Goal: Information Seeking & Learning: Learn about a topic

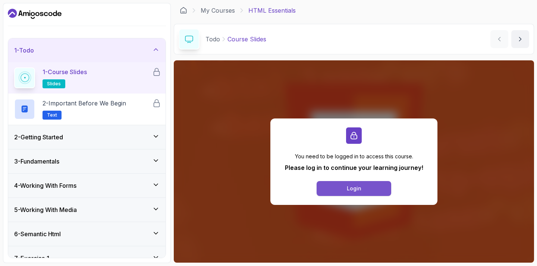
click at [355, 193] on button "Login" at bounding box center [354, 188] width 75 height 15
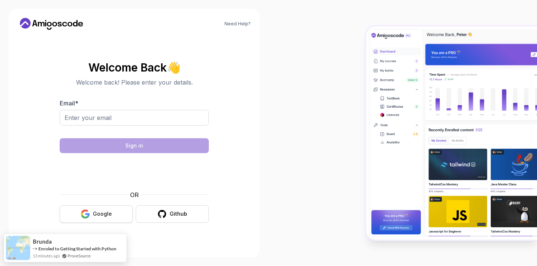
click at [100, 212] on div "Google" at bounding box center [102, 213] width 19 height 7
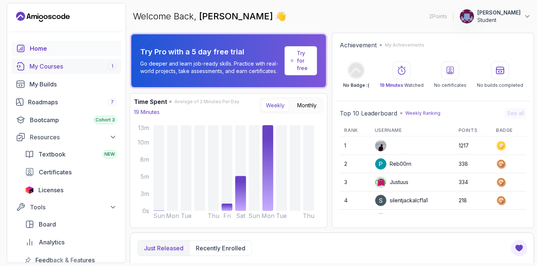
click at [87, 69] on div "My Courses 1" at bounding box center [72, 66] width 87 height 9
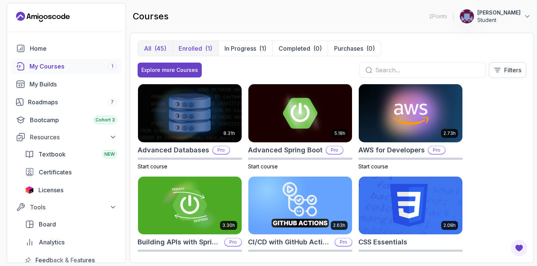
click at [202, 53] on button "Enrolled (1)" at bounding box center [195, 48] width 46 height 15
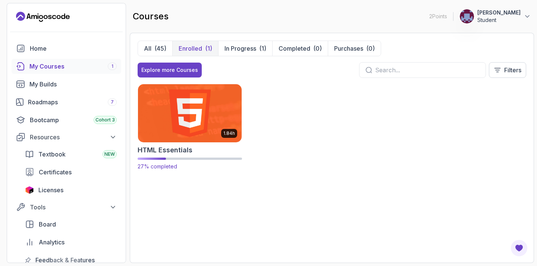
click at [201, 110] on img at bounding box center [189, 113] width 109 height 61
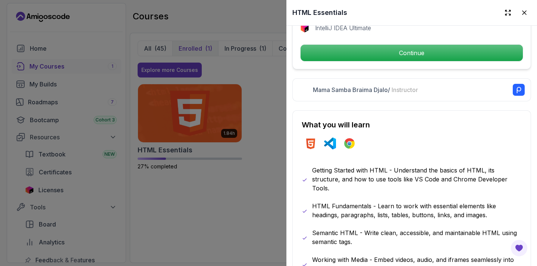
scroll to position [313, 0]
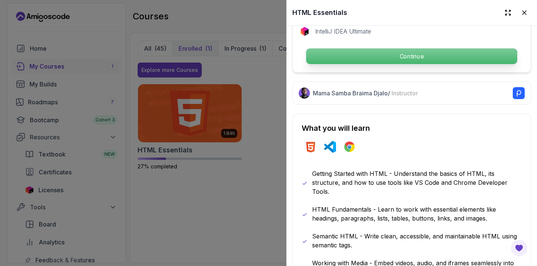
click at [410, 51] on p "Continue" at bounding box center [411, 57] width 211 height 16
click at [401, 54] on p "Continue" at bounding box center [411, 57] width 211 height 16
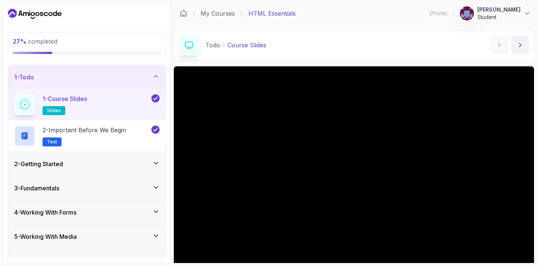
click at [140, 155] on div "2 - Getting Started" at bounding box center [86, 164] width 157 height 24
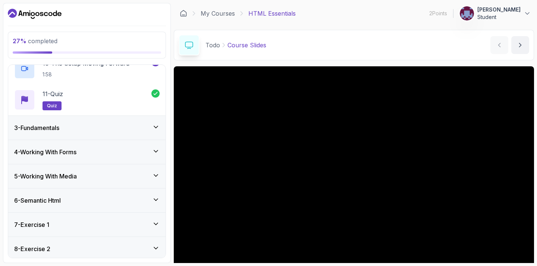
click at [144, 128] on div "3 - Fundamentals" at bounding box center [87, 128] width 146 height 9
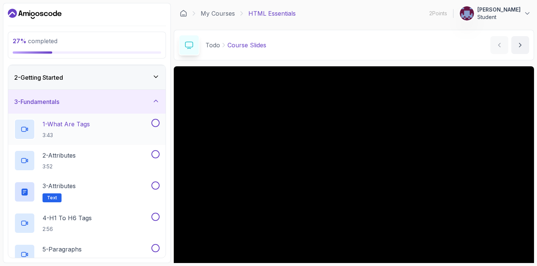
scroll to position [24, 0]
click at [124, 130] on div "1 - What Are Tags 3:43" at bounding box center [82, 128] width 136 height 21
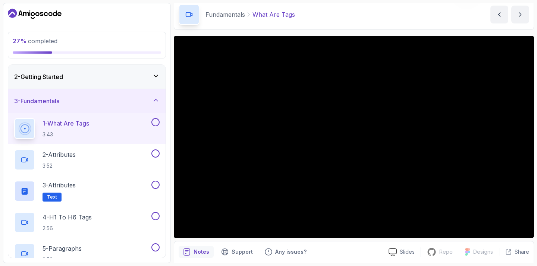
scroll to position [15, 0]
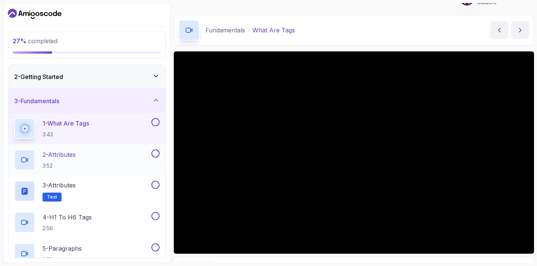
click at [88, 170] on div "2 - Attributes 3:52" at bounding box center [82, 160] width 136 height 21
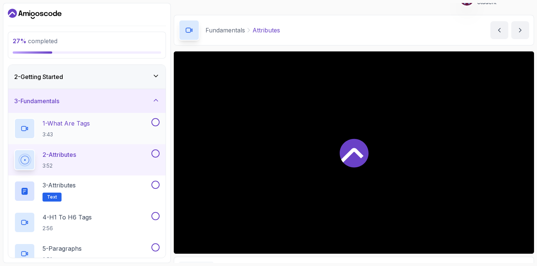
click at [154, 121] on button at bounding box center [155, 122] width 8 height 8
click at [157, 154] on button at bounding box center [155, 154] width 8 height 8
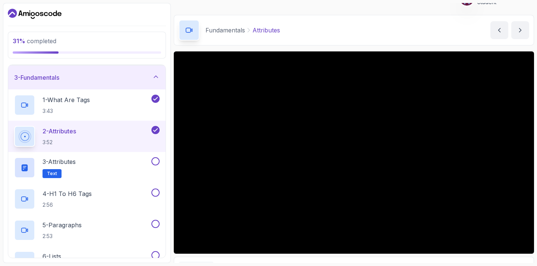
scroll to position [49, 0]
click at [125, 173] on div "3 - Attributes Text" at bounding box center [82, 166] width 136 height 21
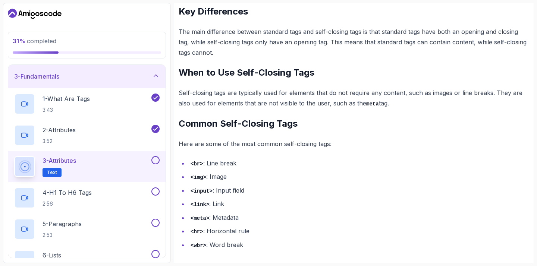
scroll to position [334, 0]
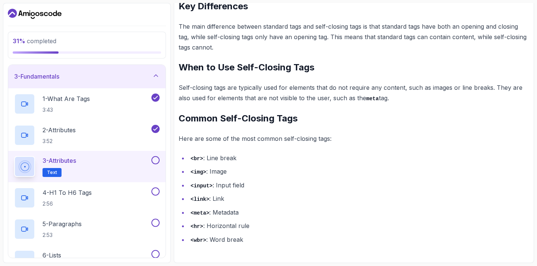
click at [159, 161] on button at bounding box center [155, 160] width 8 height 8
click at [124, 195] on div "4 - H1 To H6 Tags 2:56" at bounding box center [82, 198] width 136 height 21
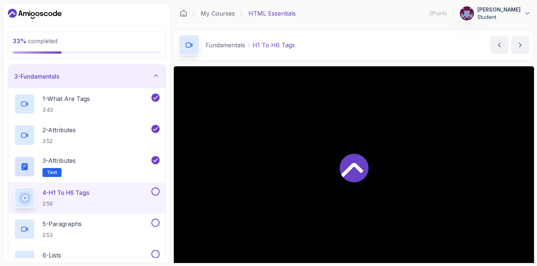
click at [156, 194] on button at bounding box center [155, 192] width 8 height 8
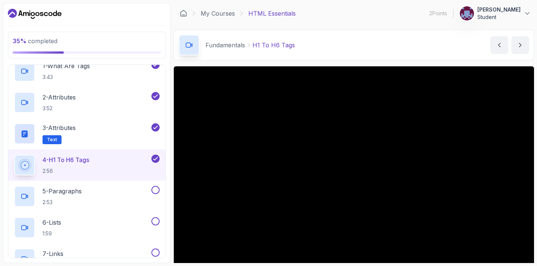
scroll to position [82, 0]
click at [158, 188] on button at bounding box center [155, 189] width 8 height 8
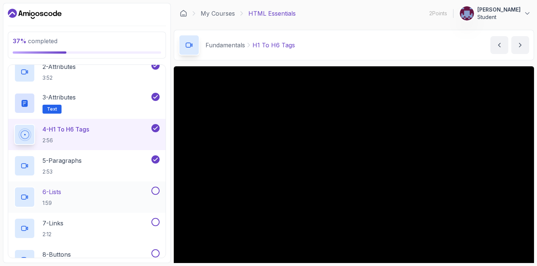
click at [158, 188] on button at bounding box center [155, 191] width 8 height 8
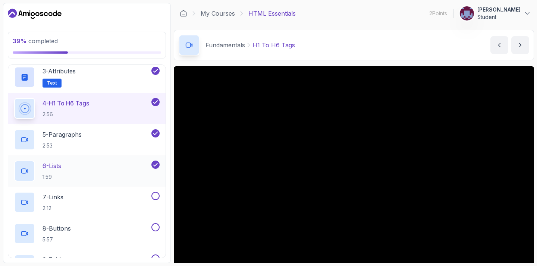
scroll to position [140, 0]
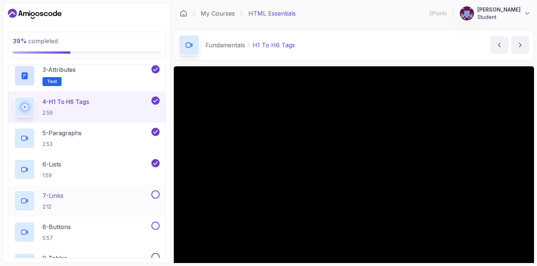
click at [158, 189] on div "7 - Links 2:12" at bounding box center [86, 200] width 157 height 31
click at [134, 196] on div "7 - Links 2:12" at bounding box center [82, 201] width 136 height 21
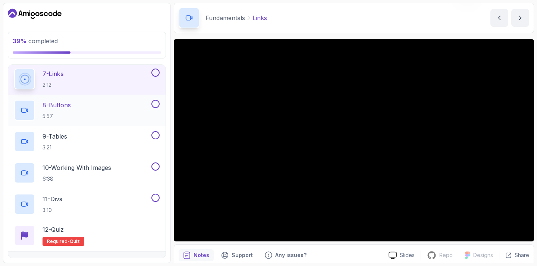
scroll to position [261, 0]
click at [108, 116] on div "8 - Buttons 5:57" at bounding box center [82, 111] width 136 height 21
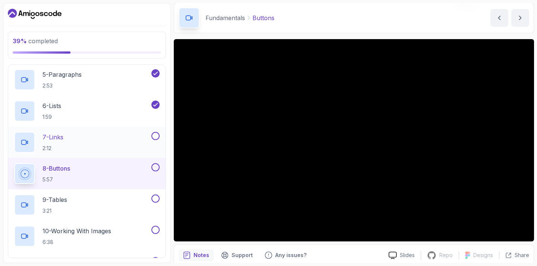
scroll to position [193, 0]
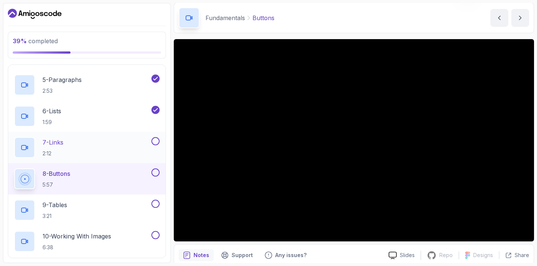
click at [156, 143] on button at bounding box center [155, 141] width 8 height 8
click at [155, 176] on button at bounding box center [155, 173] width 8 height 8
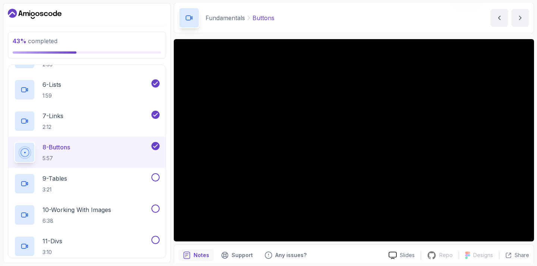
scroll to position [222, 0]
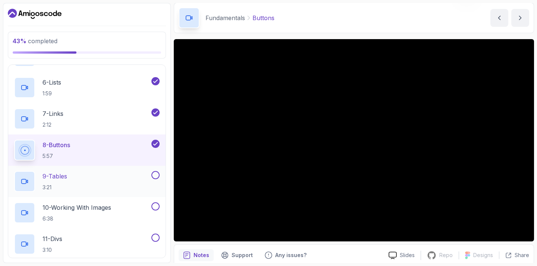
click at [156, 174] on button at bounding box center [155, 175] width 8 height 8
click at [121, 180] on div "9 - Tables 3:21" at bounding box center [82, 181] width 136 height 21
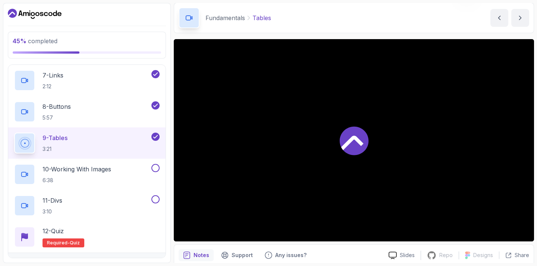
scroll to position [263, 0]
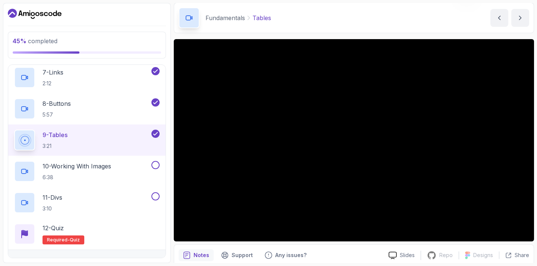
click at [121, 180] on div "10 - Working With Images 6:38" at bounding box center [82, 171] width 136 height 21
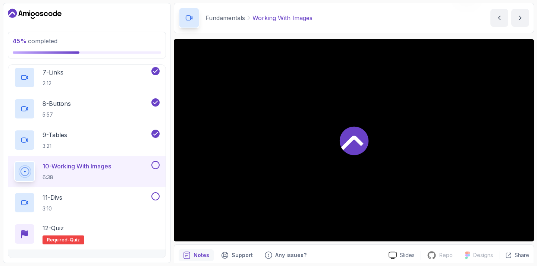
click at [156, 169] on button at bounding box center [155, 165] width 8 height 8
click at [121, 208] on div "11 - Divs 3:10" at bounding box center [82, 203] width 136 height 21
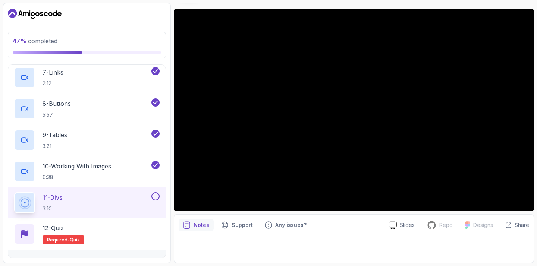
scroll to position [299, 0]
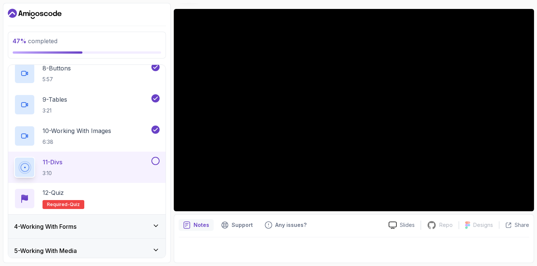
click at [158, 160] on button at bounding box center [155, 161] width 8 height 8
click at [117, 189] on div "12 - Quiz Required- quiz" at bounding box center [87, 198] width 146 height 21
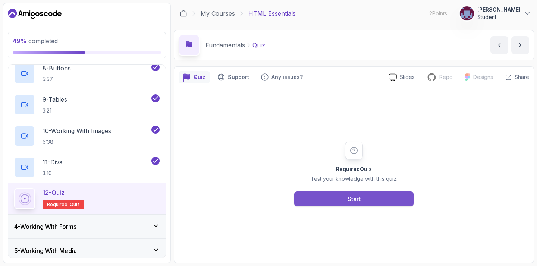
click at [316, 202] on button "Start" at bounding box center [353, 199] width 119 height 15
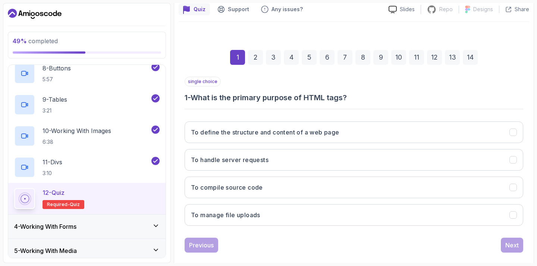
scroll to position [69, 0]
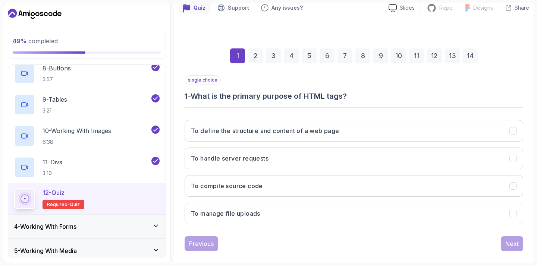
click at [263, 142] on div "To define the structure and content of a web page To handle server requests To …" at bounding box center [354, 172] width 339 height 116
click at [263, 140] on button "To define the structure and content of a web page" at bounding box center [354, 131] width 339 height 22
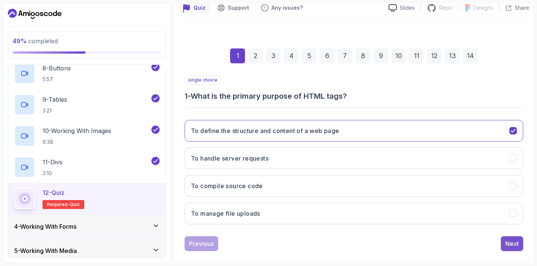
click at [515, 241] on div "Next" at bounding box center [512, 244] width 13 height 9
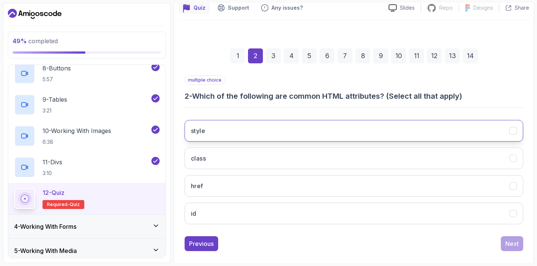
click at [260, 140] on button "style" at bounding box center [354, 131] width 339 height 22
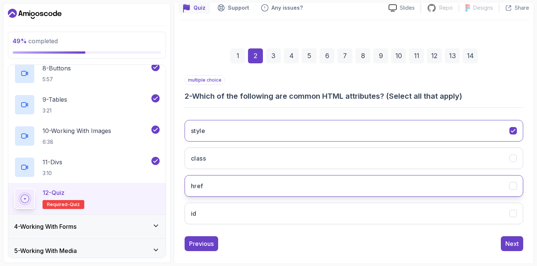
click at [257, 191] on button "href" at bounding box center [354, 186] width 339 height 22
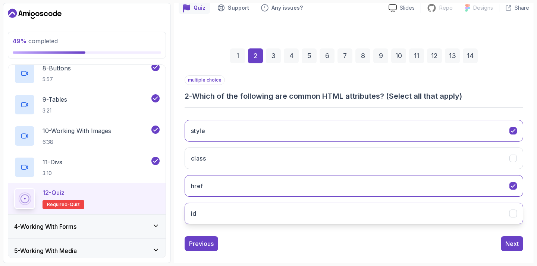
click at [258, 214] on button "id" at bounding box center [354, 214] width 339 height 22
click at [500, 242] on div "Previous Next" at bounding box center [354, 244] width 339 height 15
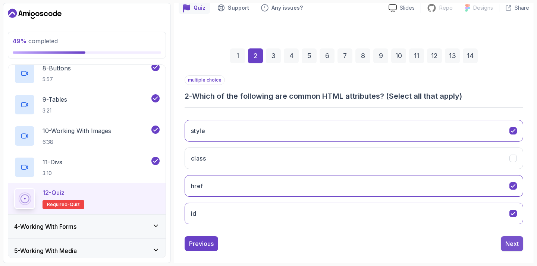
click at [510, 244] on div "Next" at bounding box center [512, 244] width 13 height 9
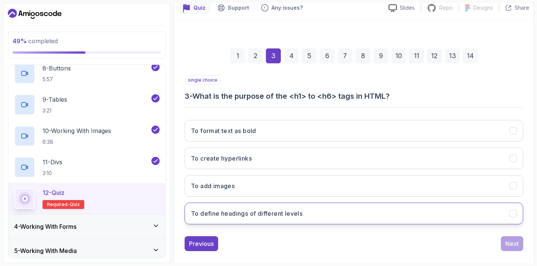
click at [268, 218] on button "To define headings of different levels" at bounding box center [354, 214] width 339 height 22
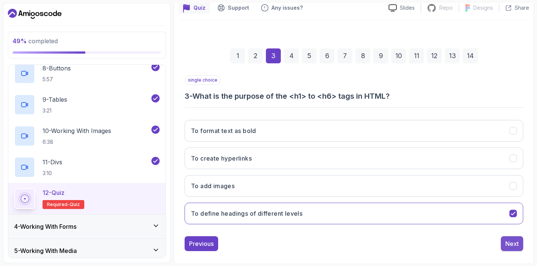
click at [509, 245] on div "Next" at bounding box center [512, 244] width 13 height 9
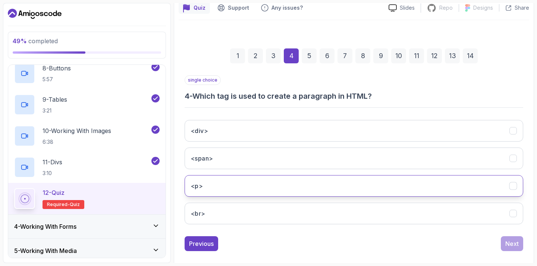
click at [268, 190] on button "<p>" at bounding box center [354, 186] width 339 height 22
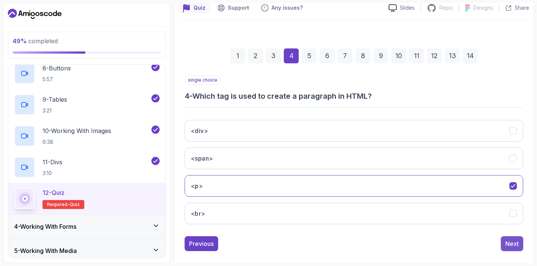
click at [502, 240] on button "Next" at bounding box center [512, 244] width 22 height 15
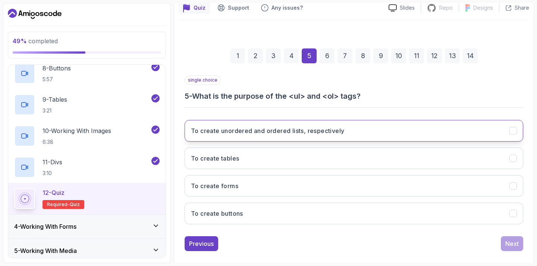
click at [261, 138] on button "To create unordered and ordered lists, respectively" at bounding box center [354, 131] width 339 height 22
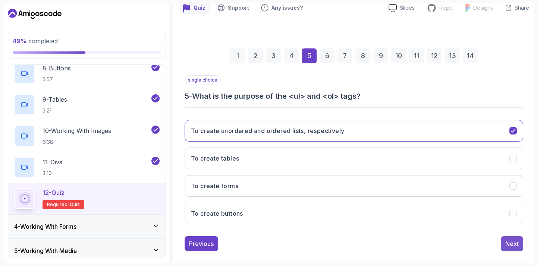
click at [514, 243] on div "Next" at bounding box center [512, 244] width 13 height 9
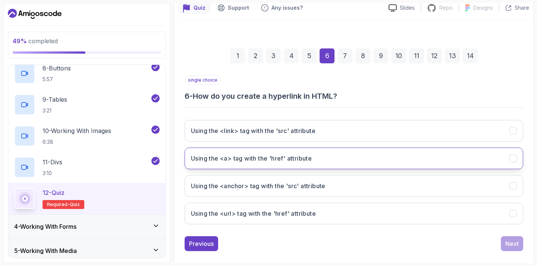
click at [258, 164] on button "Using the <a> tag with the 'href' attribute" at bounding box center [354, 159] width 339 height 22
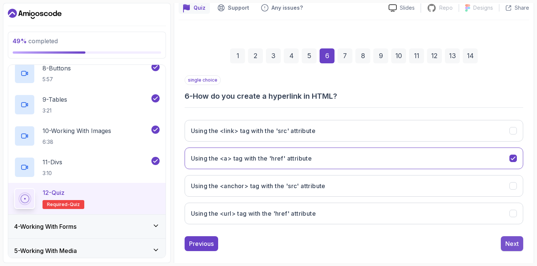
click at [508, 241] on div "Next" at bounding box center [512, 244] width 13 height 9
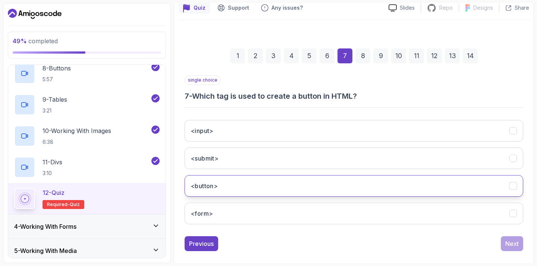
click at [228, 186] on button "<button>" at bounding box center [354, 186] width 339 height 22
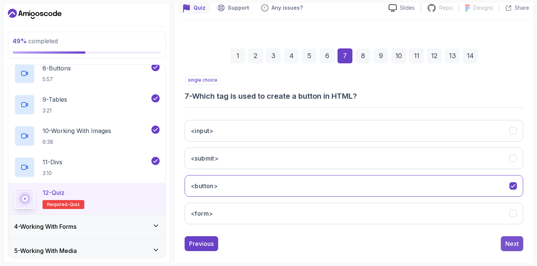
click at [512, 246] on div "Next" at bounding box center [512, 244] width 13 height 9
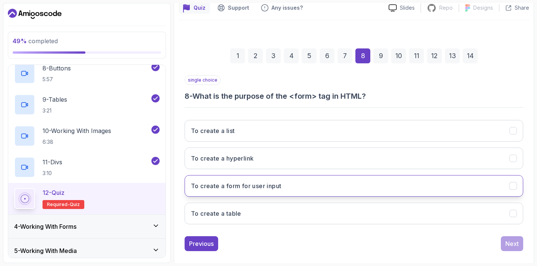
click at [278, 188] on h3 "To create a form for user input" at bounding box center [236, 186] width 90 height 9
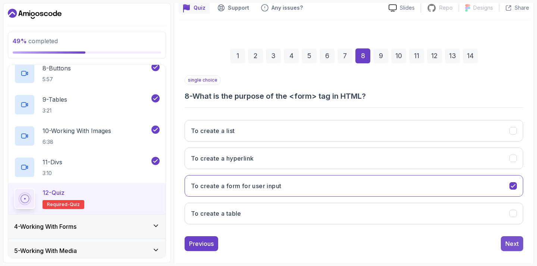
click at [519, 245] on div "Next" at bounding box center [512, 244] width 13 height 9
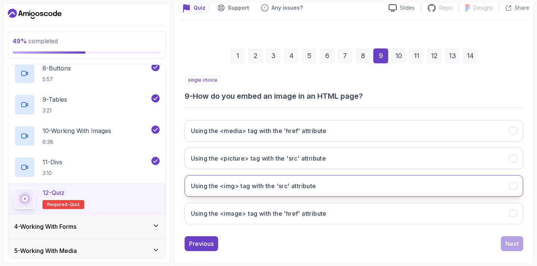
click at [321, 190] on button "Using the <img> tag with the 'src' attribute" at bounding box center [354, 186] width 339 height 22
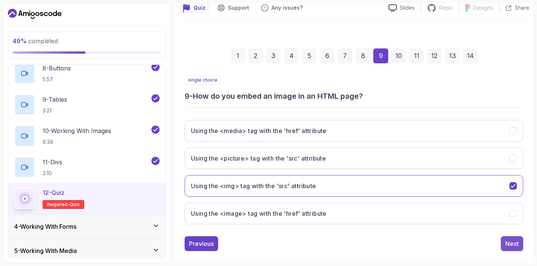
click at [511, 240] on div "Next" at bounding box center [512, 244] width 13 height 9
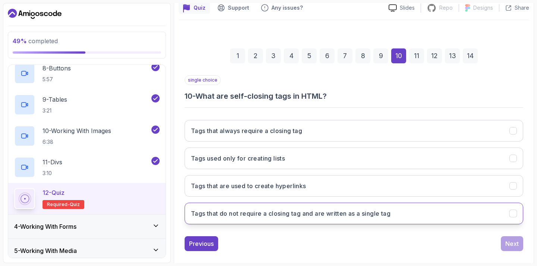
click at [378, 218] on h3 "Tags that do not require a closing tag and are written as a single tag" at bounding box center [291, 213] width 200 height 9
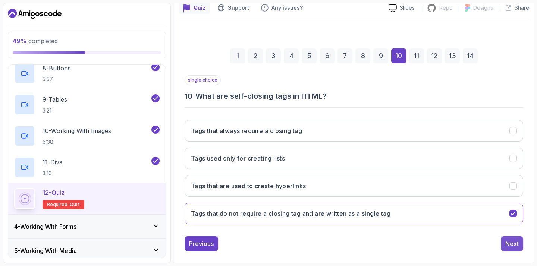
click at [502, 241] on button "Next" at bounding box center [512, 244] width 22 height 15
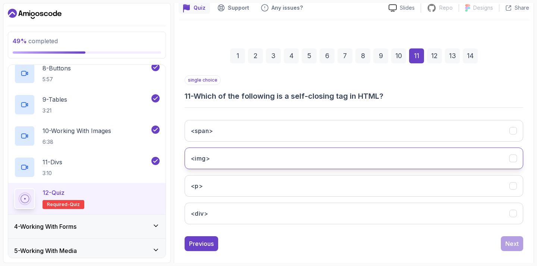
click at [235, 168] on button "<img>" at bounding box center [354, 159] width 339 height 22
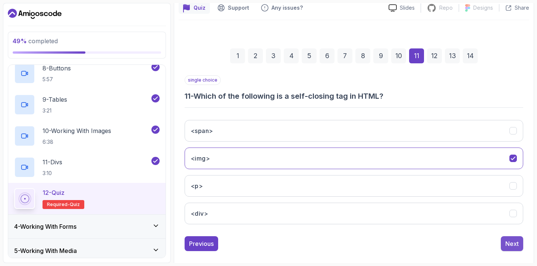
click at [507, 245] on div "Next" at bounding box center [512, 244] width 13 height 9
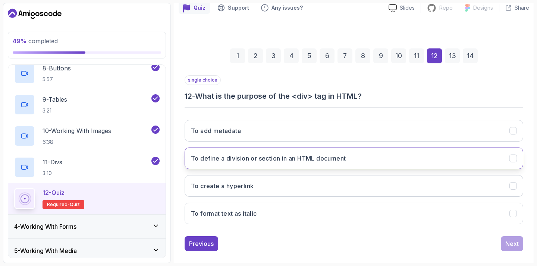
click at [280, 163] on button "To define a division or section in an HTML document" at bounding box center [354, 159] width 339 height 22
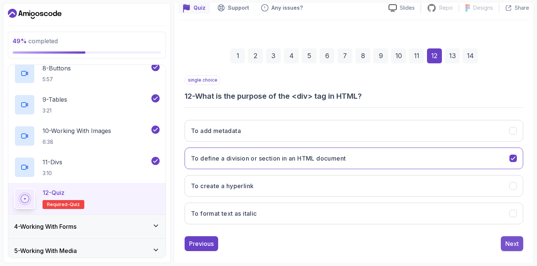
click at [504, 241] on button "Next" at bounding box center [512, 244] width 22 height 15
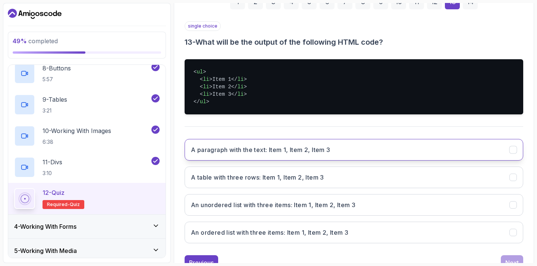
scroll to position [124, 0]
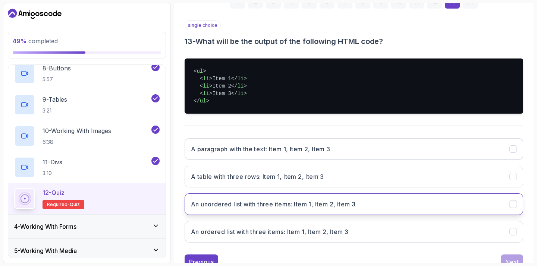
click at [282, 212] on button "An unordered list with three items: Item 1, Item 2, Item 3" at bounding box center [354, 205] width 339 height 22
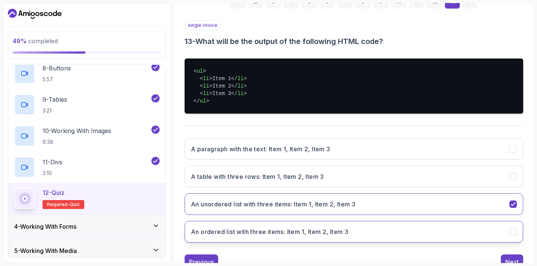
scroll to position [152, 0]
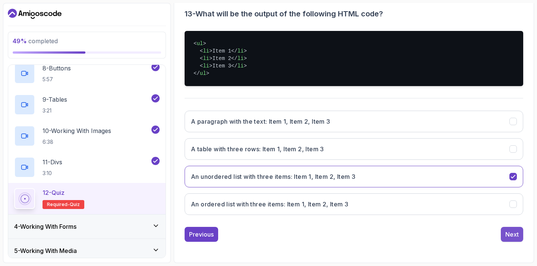
click at [508, 233] on div "Next" at bounding box center [512, 234] width 13 height 9
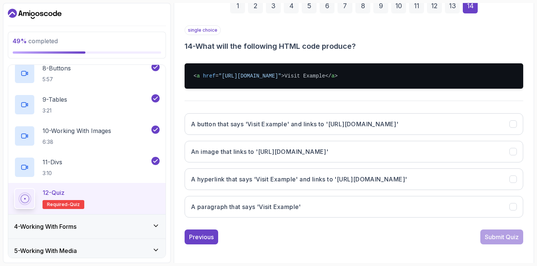
scroll to position [121, 0]
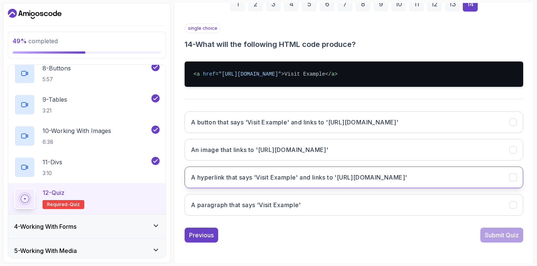
click at [262, 184] on button "A hyperlink that says 'Visit Example' and links to 'https://example.com'" at bounding box center [354, 178] width 339 height 22
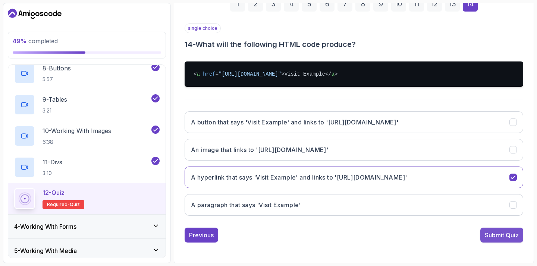
click at [508, 240] on button "Submit Quiz" at bounding box center [502, 235] width 43 height 15
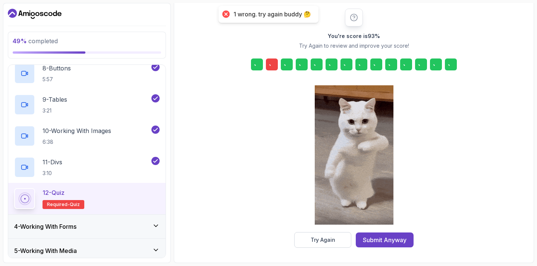
scroll to position [91, 0]
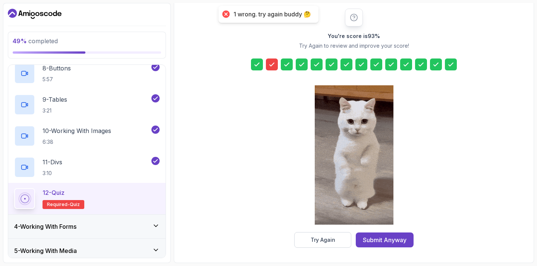
click at [274, 63] on icon at bounding box center [271, 64] width 7 height 7
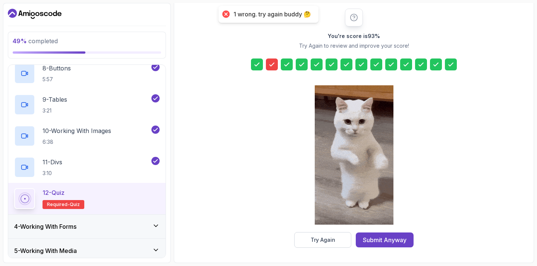
click at [272, 67] on icon at bounding box center [271, 64] width 7 height 7
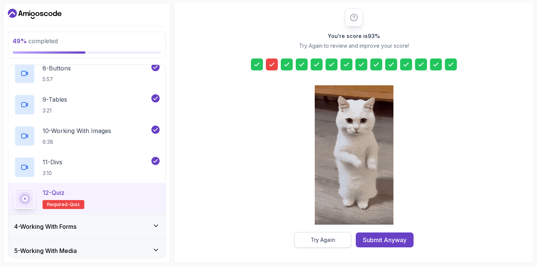
click at [315, 247] on button "Try Again" at bounding box center [322, 240] width 57 height 16
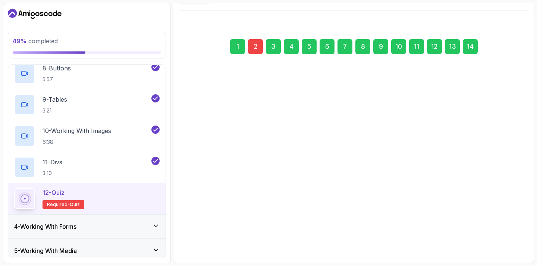
scroll to position [79, 0]
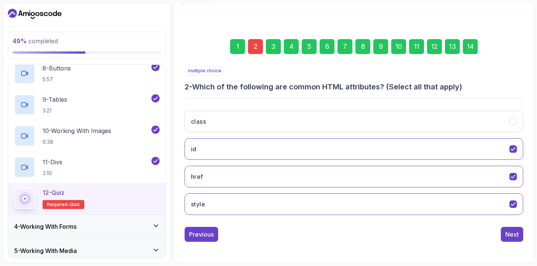
click at [255, 47] on div "2" at bounding box center [255, 46] width 15 height 15
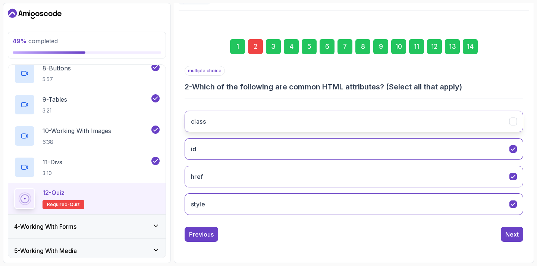
click at [268, 128] on button "class" at bounding box center [354, 122] width 339 height 22
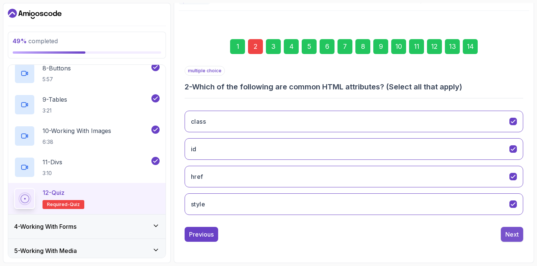
click at [504, 231] on button "Next" at bounding box center [512, 234] width 22 height 15
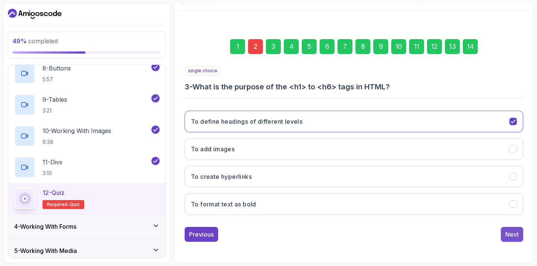
click at [507, 236] on div "Next" at bounding box center [512, 234] width 13 height 9
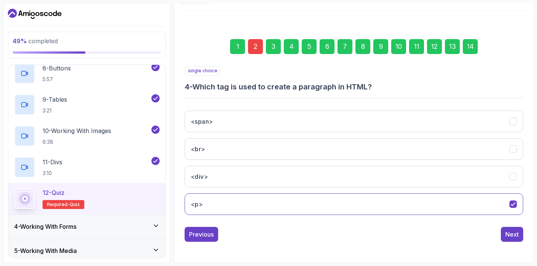
click at [471, 56] on div "1 2 3 4 5 6 7 8 9 10 11 12 13 14" at bounding box center [354, 46] width 339 height 39
click at [471, 53] on div "14" at bounding box center [470, 46] width 15 height 15
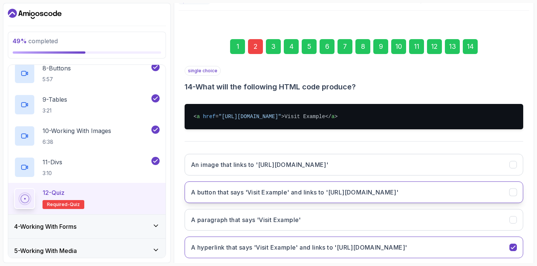
scroll to position [122, 0]
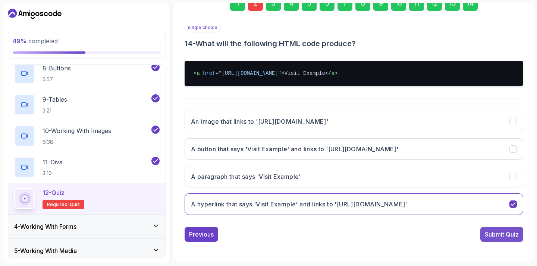
click at [496, 234] on div "Submit Quiz" at bounding box center [502, 234] width 34 height 9
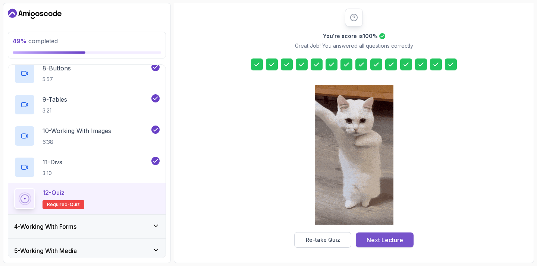
click at [391, 241] on div "Next Lecture" at bounding box center [385, 240] width 37 height 9
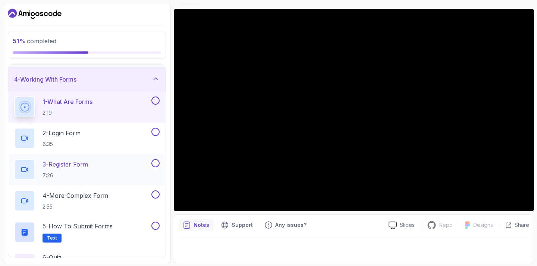
scroll to position [70, 0]
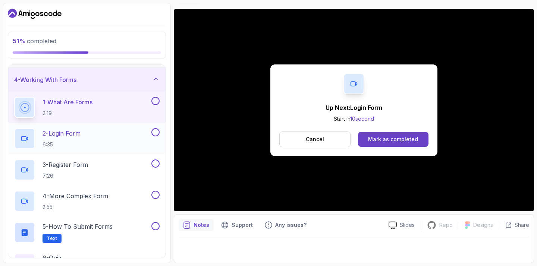
click at [102, 137] on div "2 - Login Form 6:35" at bounding box center [82, 138] width 136 height 21
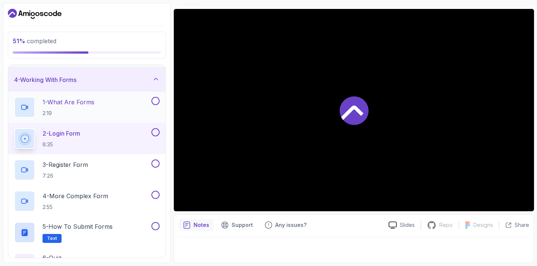
click at [155, 104] on button at bounding box center [155, 101] width 8 height 8
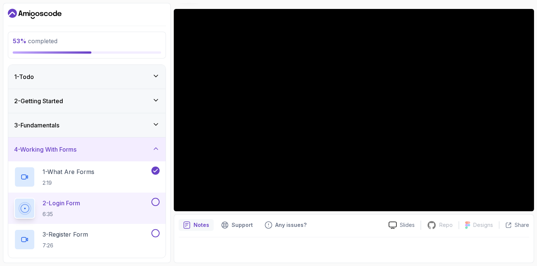
click at [132, 121] on div "3 - Fundamentals" at bounding box center [86, 125] width 157 height 24
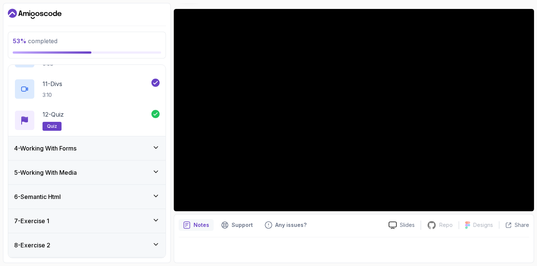
scroll to position [384, 0]
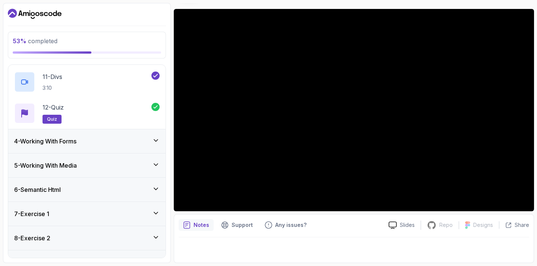
click at [133, 140] on div "4 - Working With Forms" at bounding box center [87, 141] width 146 height 9
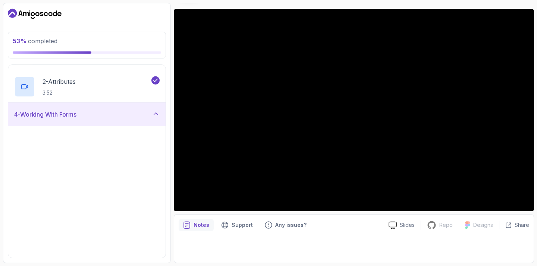
scroll to position [73, 0]
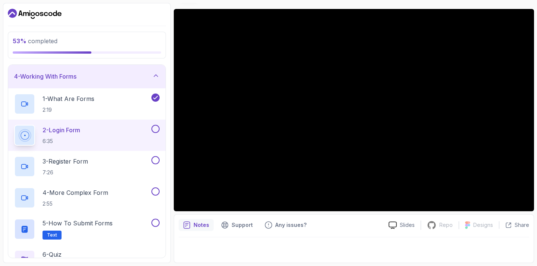
click at [157, 128] on button at bounding box center [155, 129] width 8 height 8
click at [160, 159] on div "3 - Register Form 7:26" at bounding box center [86, 166] width 157 height 31
click at [119, 162] on div "3 - Register Form 7:26" at bounding box center [82, 166] width 136 height 21
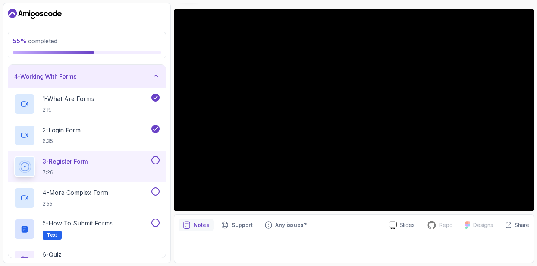
click at [157, 163] on button at bounding box center [155, 160] width 8 height 8
